Goal: Task Accomplishment & Management: Manage account settings

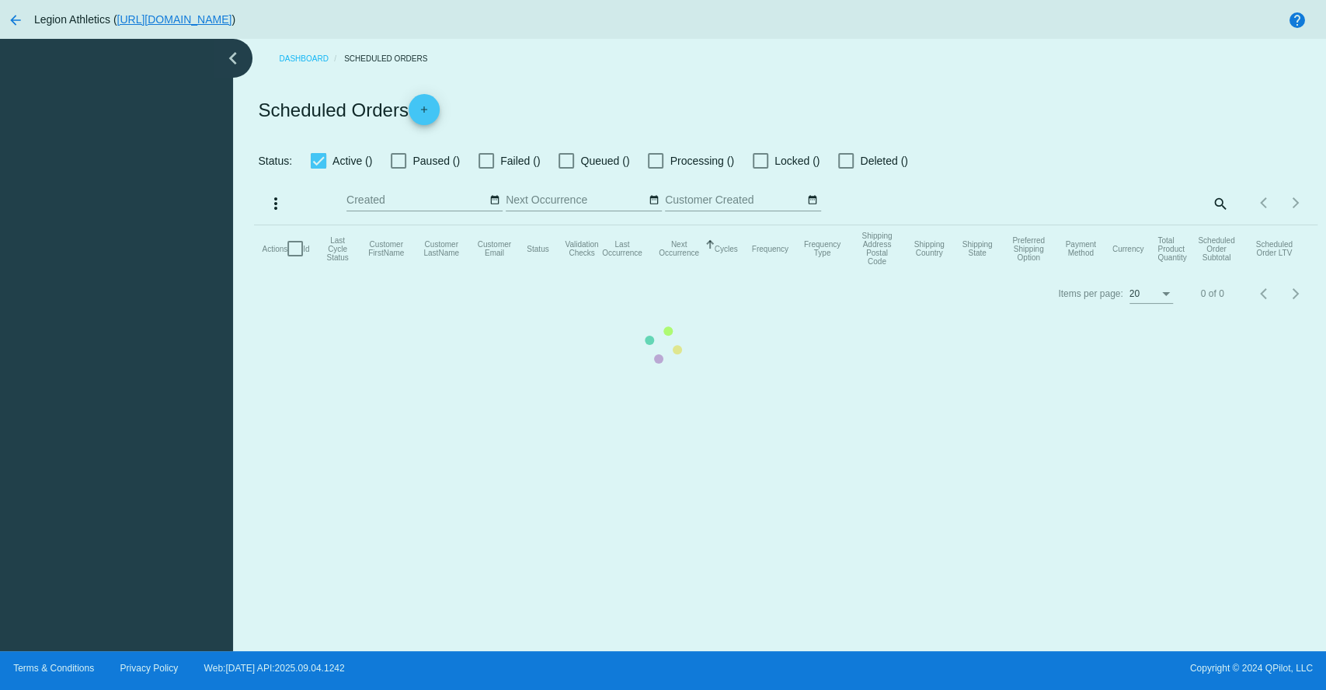
checkbox input "true"
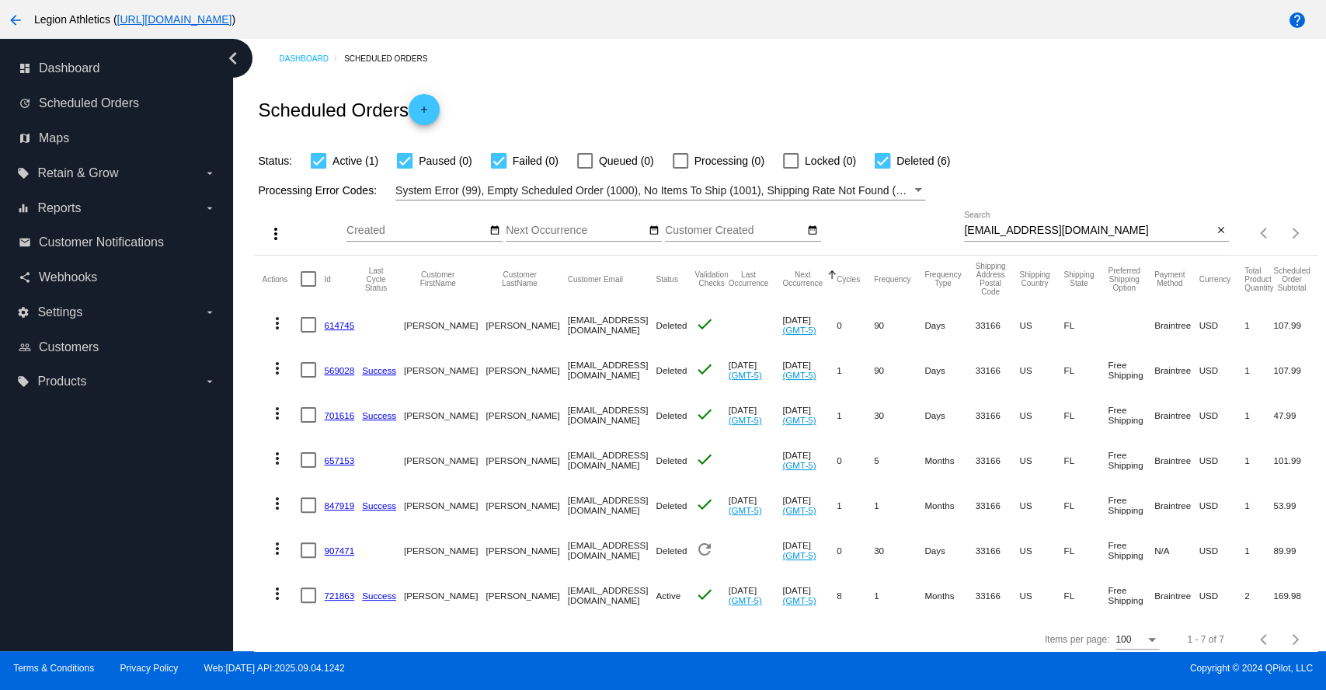
click at [1029, 228] on input "[EMAIL_ADDRESS][DOMAIN_NAME]" at bounding box center [1088, 231] width 249 height 12
paste input "[EMAIL_ADDRESS][DOMAIN_NAME]"
type input "[EMAIL_ADDRESS][DOMAIN_NAME]"
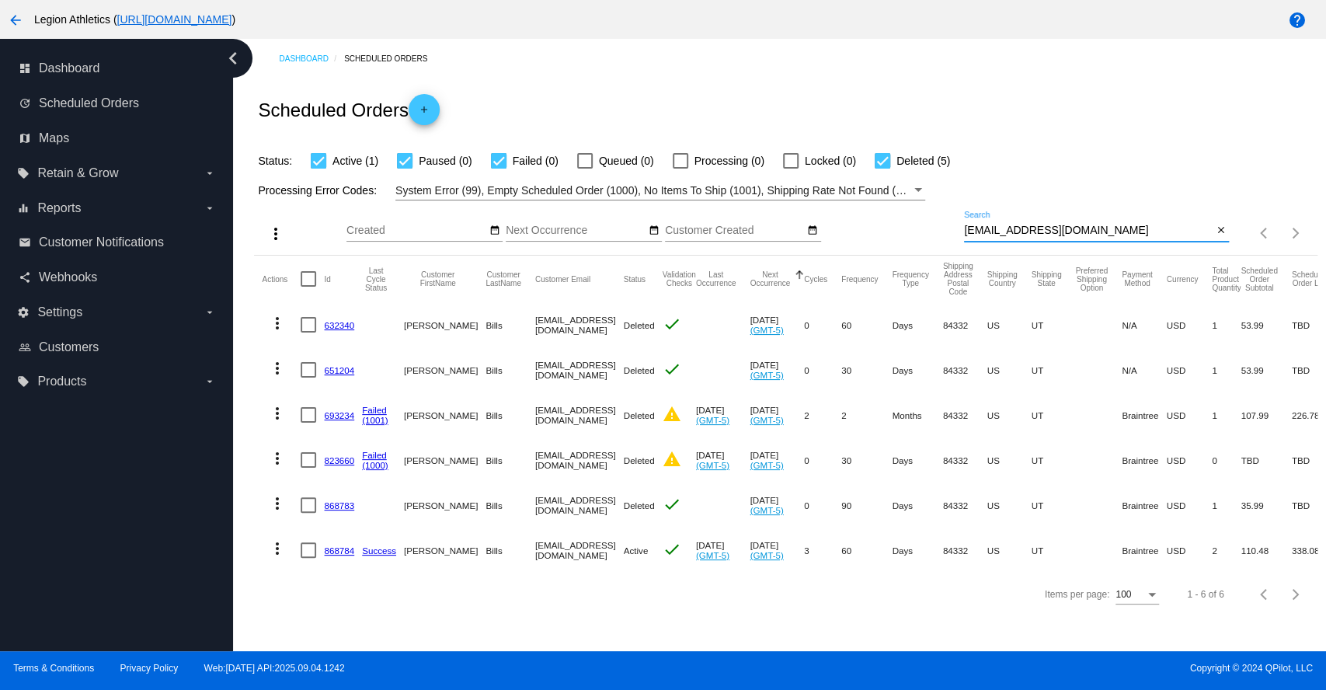
click at [338, 548] on link "868784" at bounding box center [339, 550] width 30 height 10
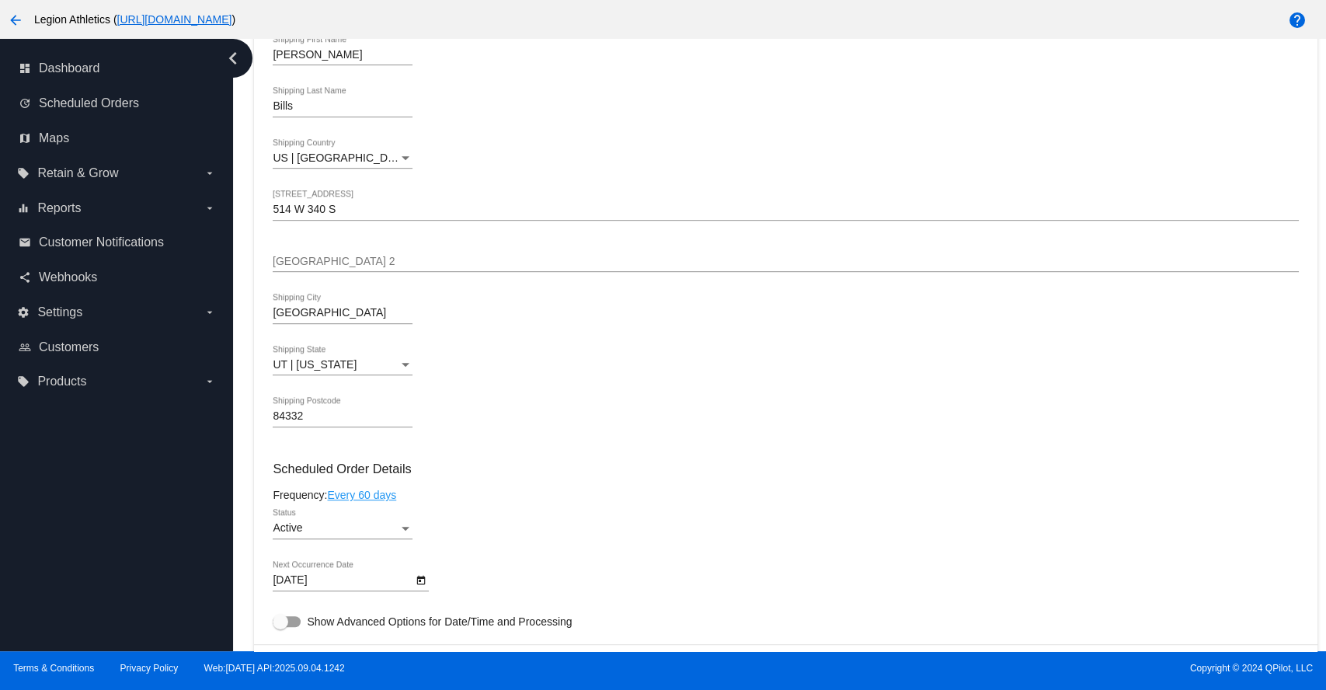
scroll to position [690, 0]
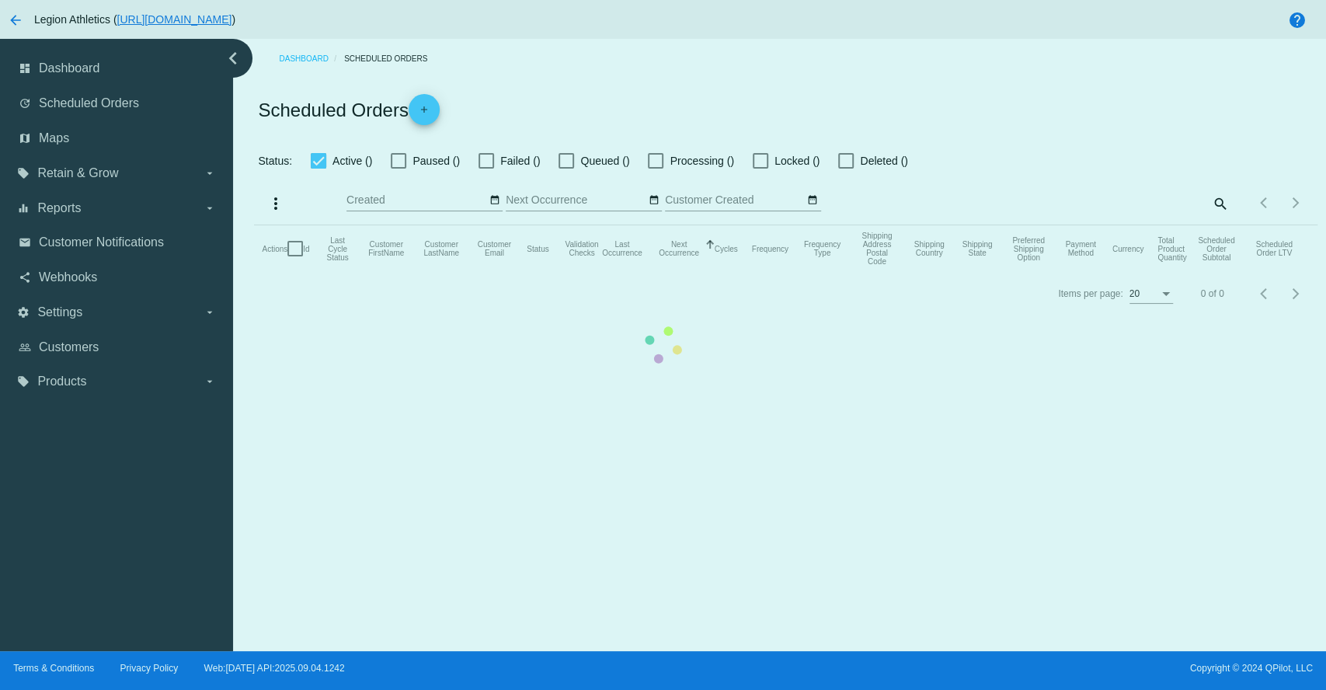
checkbox input "true"
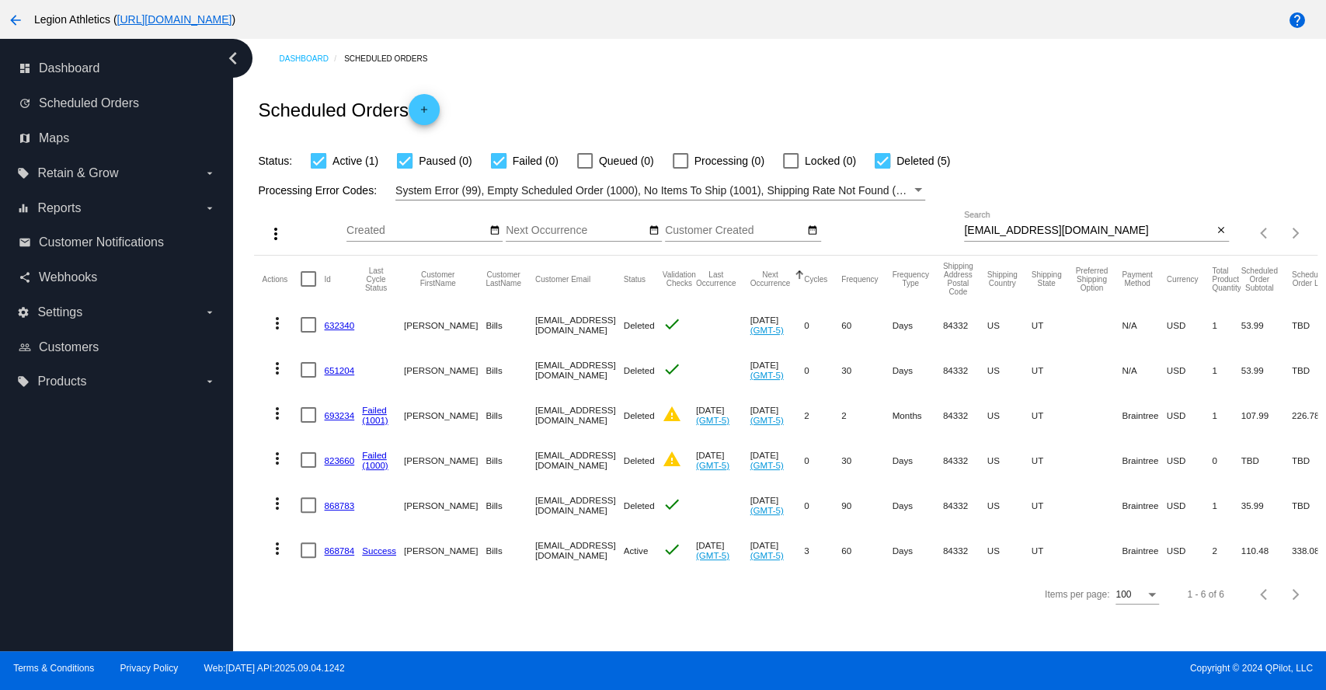
drag, startPoint x: 764, startPoint y: 539, endPoint x: 736, endPoint y: 538, distance: 28.0
click at [750, 538] on mat-cell "[DATE] (GMT-5)" at bounding box center [777, 550] width 54 height 45
copy mat-cell "[DATE]"
